Goal: Check status: Check status

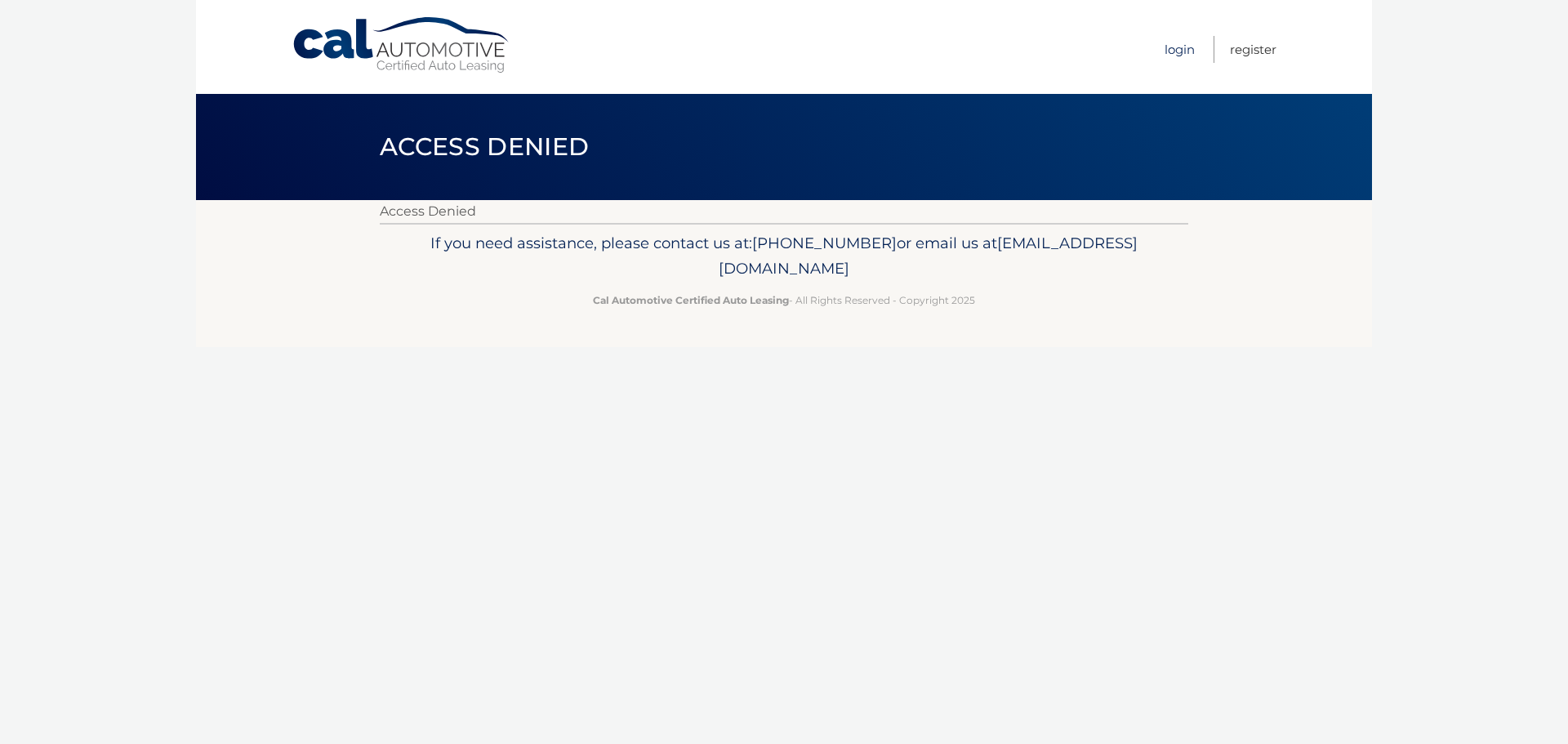
click at [1179, 48] on link "Login" at bounding box center [1179, 49] width 30 height 27
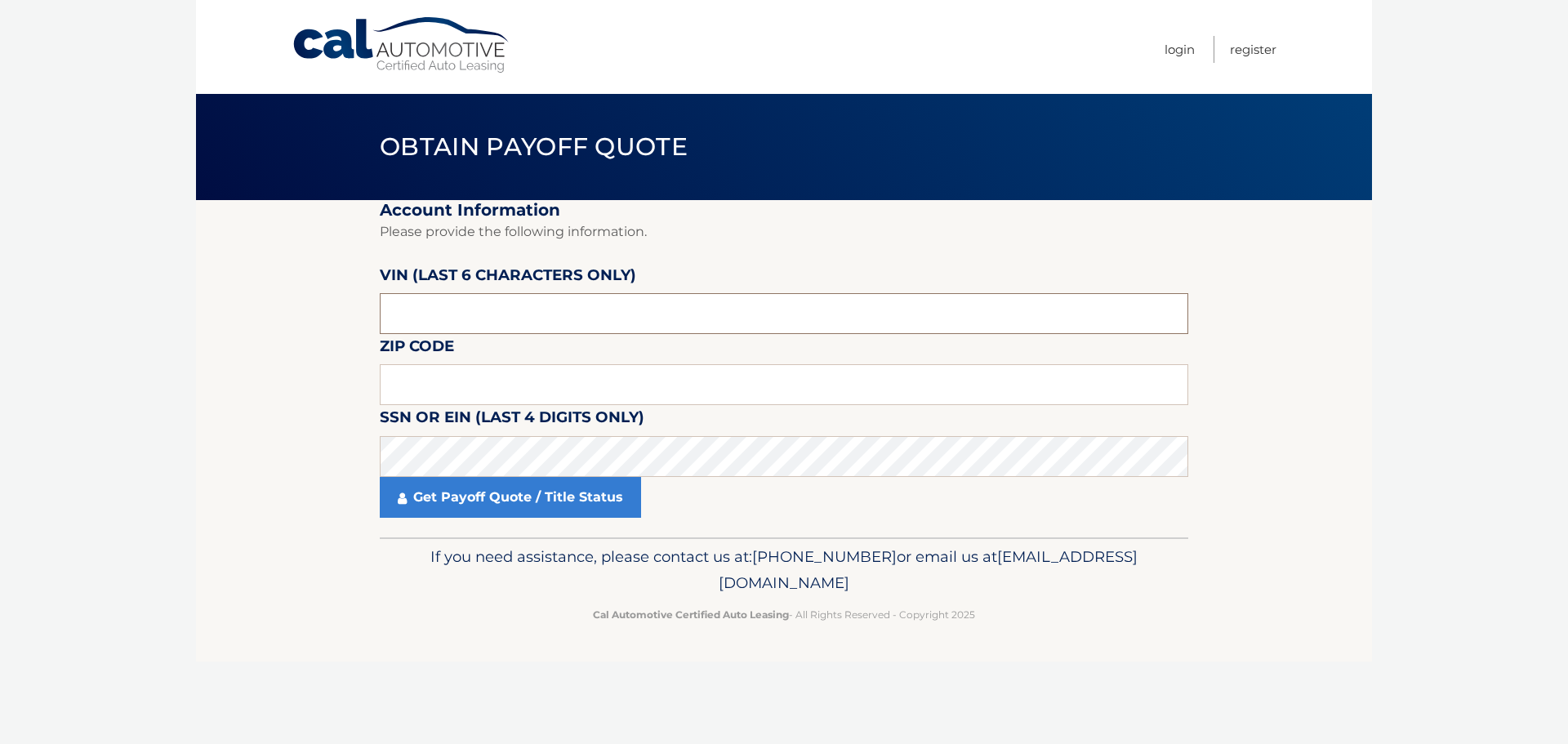
click at [474, 310] on input "text" at bounding box center [784, 314] width 809 height 41
drag, startPoint x: 431, startPoint y: 377, endPoint x: 398, endPoint y: 313, distance: 72.0
click at [485, 397] on input "text" at bounding box center [784, 385] width 809 height 41
type input "07869"
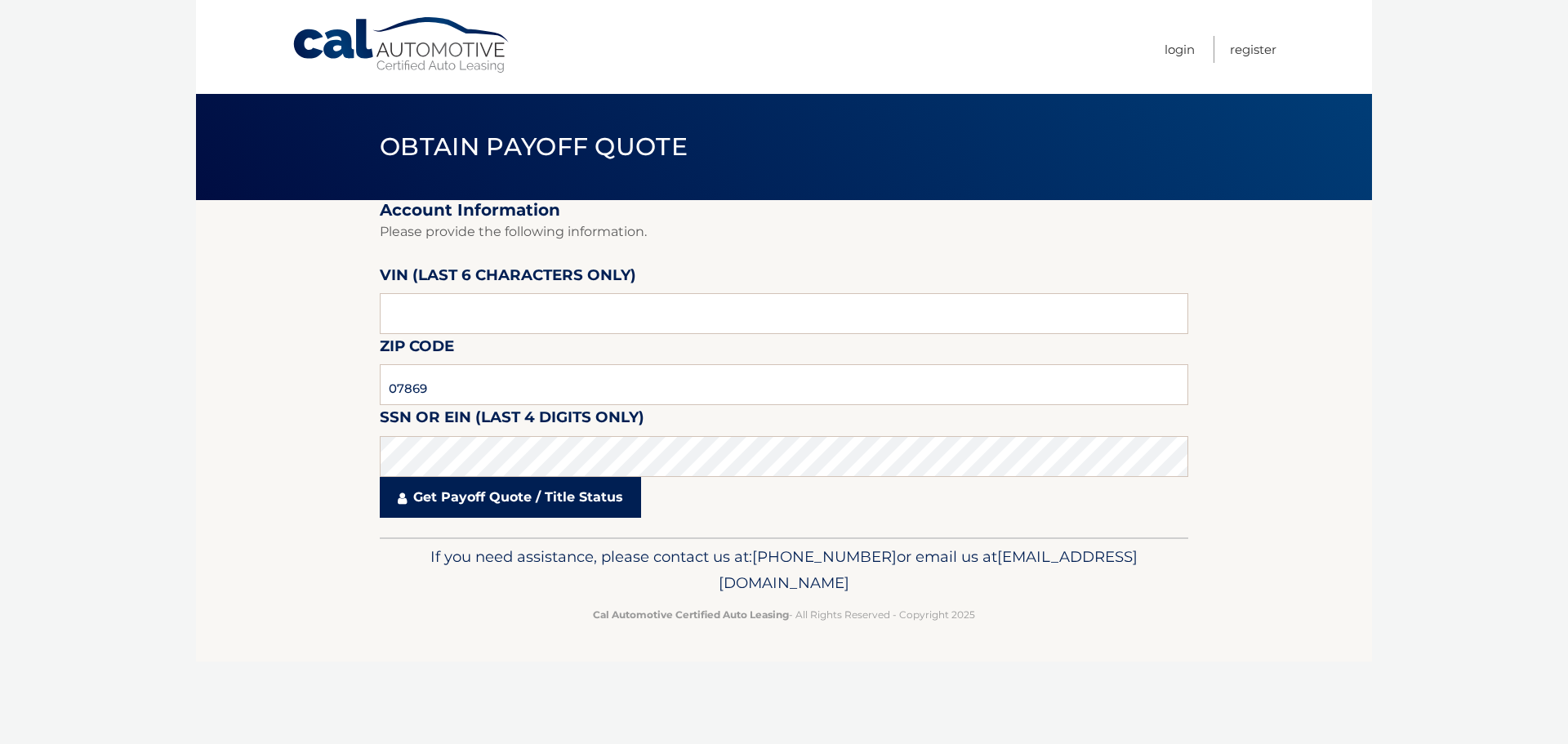
click at [505, 512] on link "Get Payoff Quote / Title Status" at bounding box center [511, 498] width 262 height 41
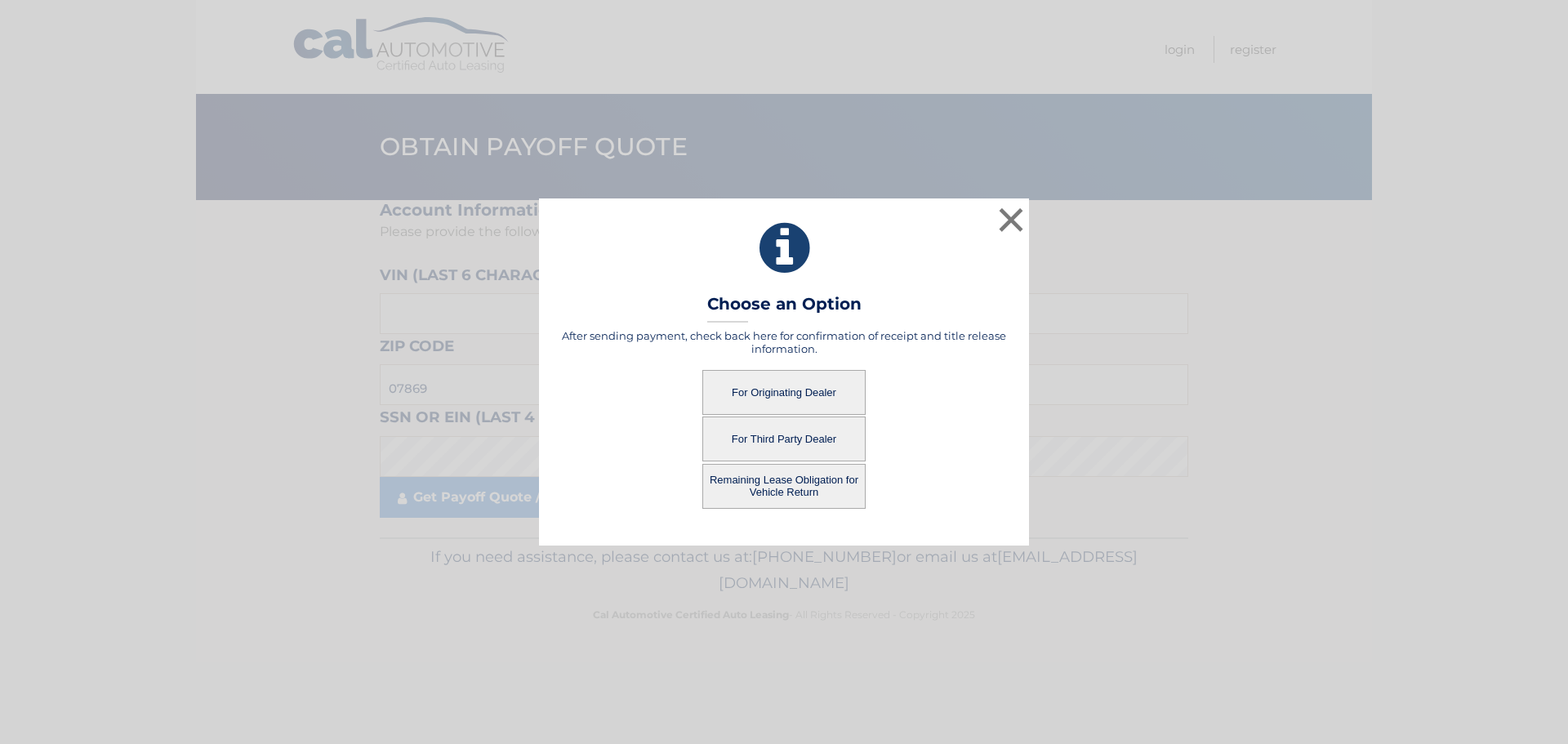
click at [798, 392] on button "For Originating Dealer" at bounding box center [784, 393] width 163 height 45
click at [814, 385] on button "For Originating Dealer" at bounding box center [784, 393] width 163 height 45
